Goal: Information Seeking & Learning: Learn about a topic

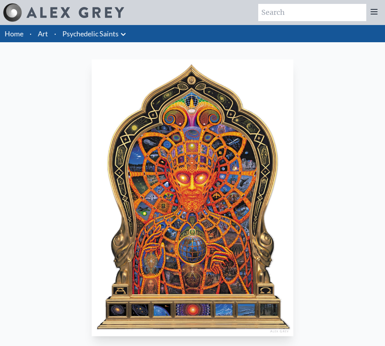
click at [180, 161] on img "12 / 15" at bounding box center [193, 197] width 202 height 277
click at [39, 35] on link "Art" at bounding box center [43, 33] width 10 height 11
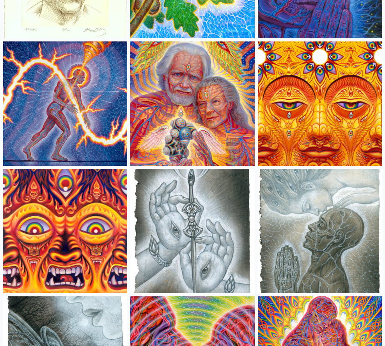
scroll to position [3234, 0]
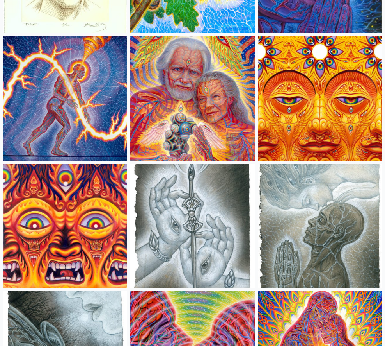
click at [203, 218] on img at bounding box center [192, 226] width 124 height 124
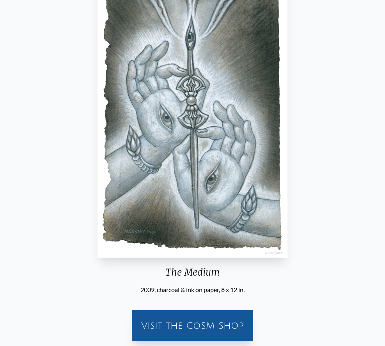
scroll to position [40, 0]
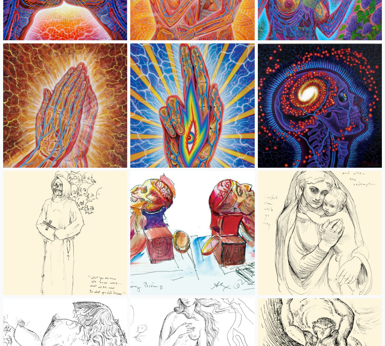
scroll to position [3993, 0]
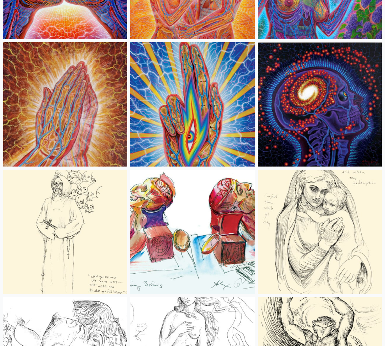
click at [210, 80] on img at bounding box center [192, 104] width 124 height 124
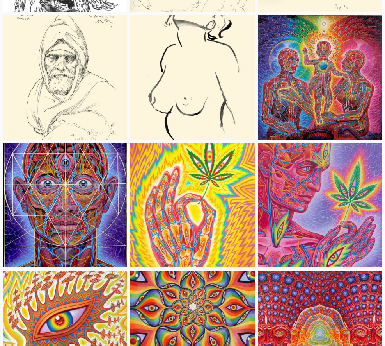
scroll to position [4536, 0]
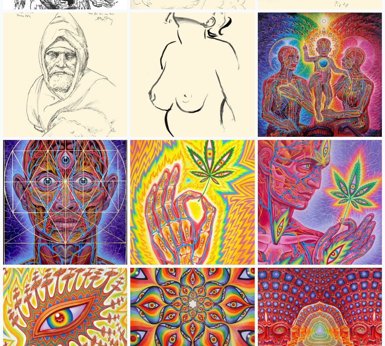
click at [297, 51] on img at bounding box center [320, 74] width 124 height 124
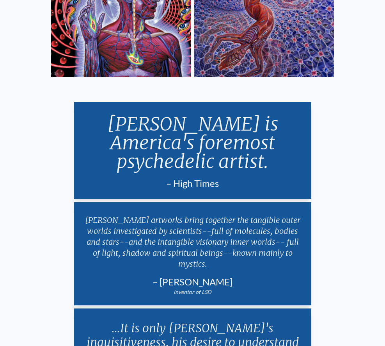
scroll to position [1733, 0]
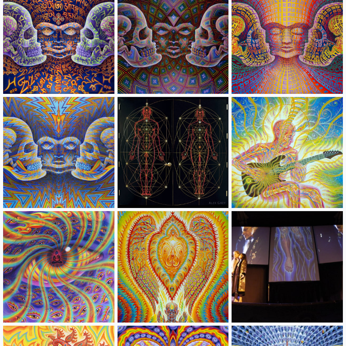
scroll to position [5018, 0]
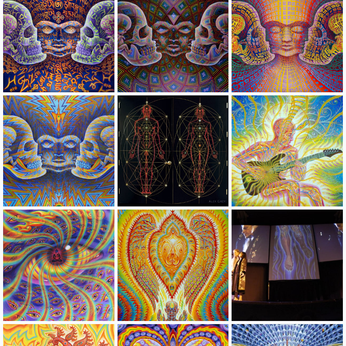
click at [248, 97] on img at bounding box center [287, 150] width 111 height 111
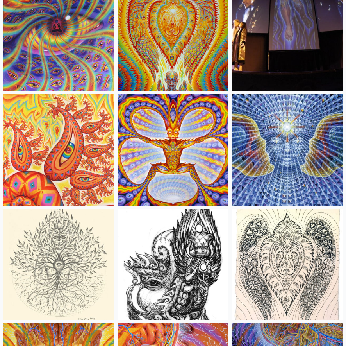
scroll to position [5249, 0]
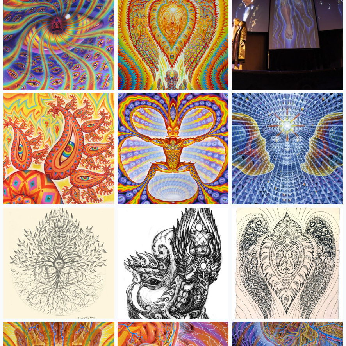
click at [162, 125] on img at bounding box center [173, 148] width 111 height 111
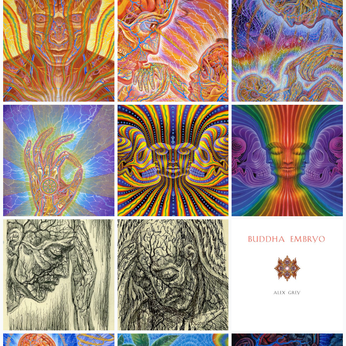
scroll to position [5583, 0]
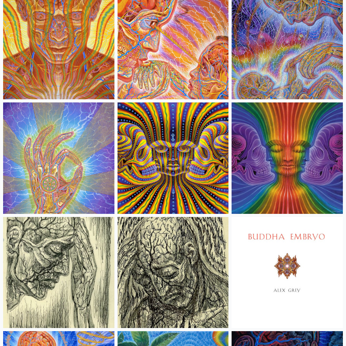
click at [195, 54] on img at bounding box center [173, 43] width 111 height 111
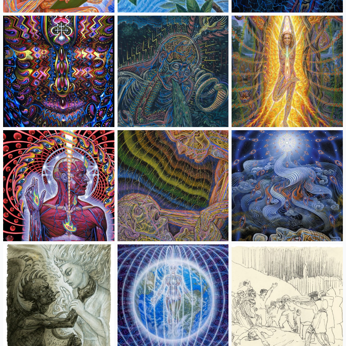
scroll to position [6014, 0]
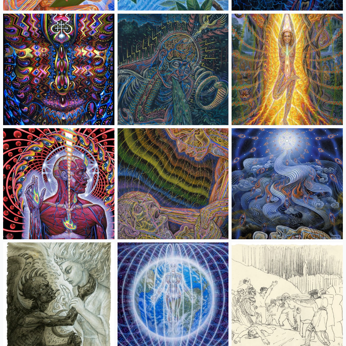
click at [196, 161] on img at bounding box center [173, 183] width 111 height 111
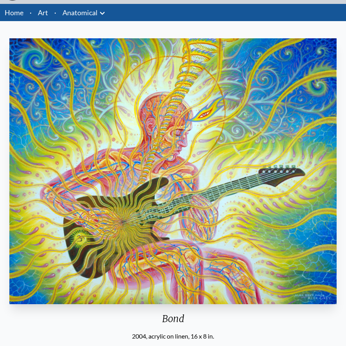
scroll to position [22, 0]
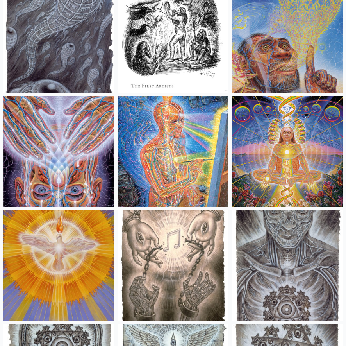
scroll to position [7038, 0]
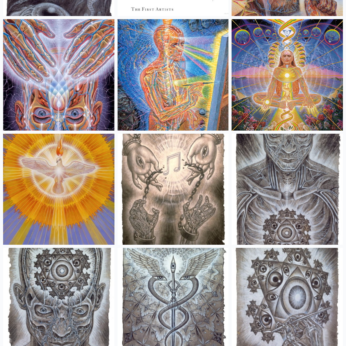
click at [148, 63] on img at bounding box center [173, 74] width 111 height 111
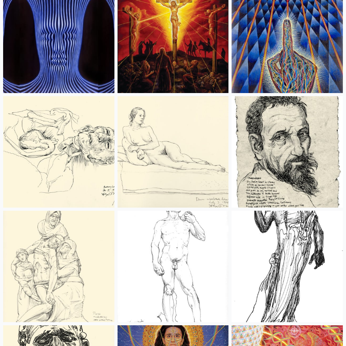
scroll to position [8563, 0]
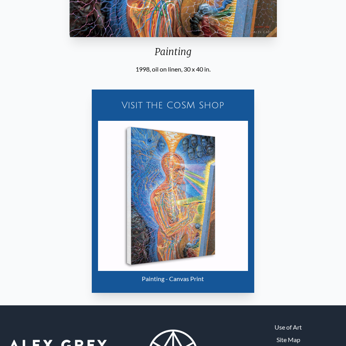
scroll to position [349, 0]
